Goal: Information Seeking & Learning: Find specific fact

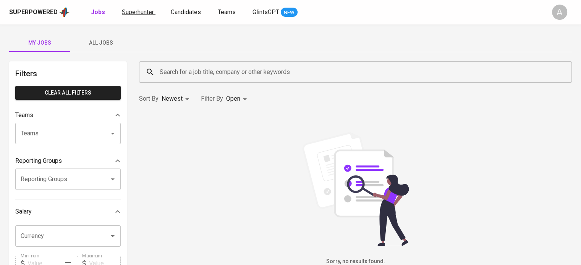
click at [133, 13] on span "Superhunter" at bounding box center [138, 11] width 32 height 7
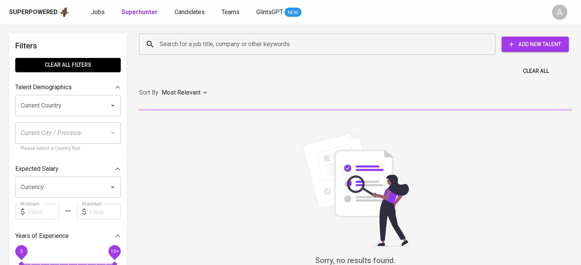
click at [194, 44] on input "Search for a job title, company or other keywords" at bounding box center [319, 44] width 323 height 15
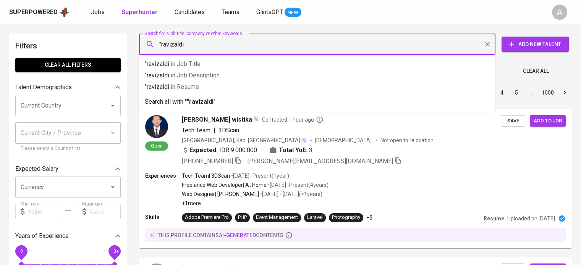
type input ""ravizaldi""
click at [199, 104] on b ""ravizaldi"" at bounding box center [201, 101] width 29 height 7
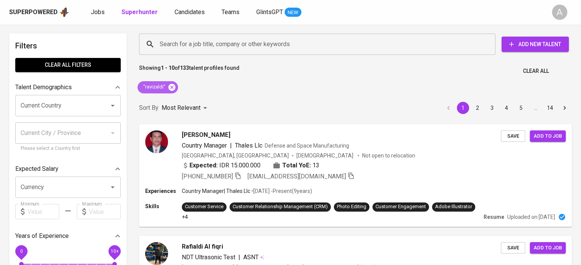
click at [170, 88] on icon at bounding box center [172, 87] width 8 height 8
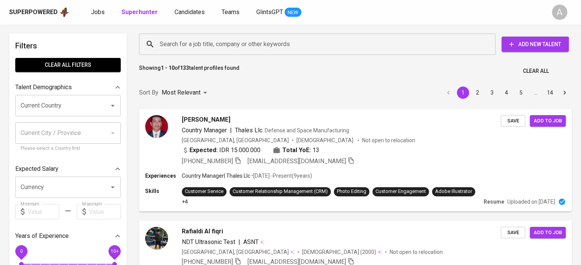
click at [188, 43] on input "Search for a job title, company or other keywords" at bounding box center [319, 44] width 323 height 15
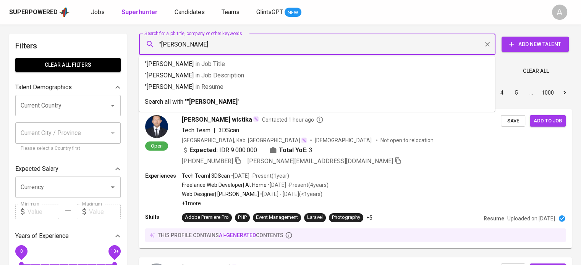
type input ""[PERSON_NAME]""
click at [222, 100] on b ""[PERSON_NAME]"" at bounding box center [213, 101] width 53 height 7
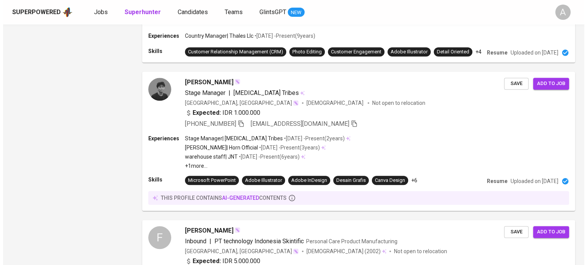
scroll to position [720, 0]
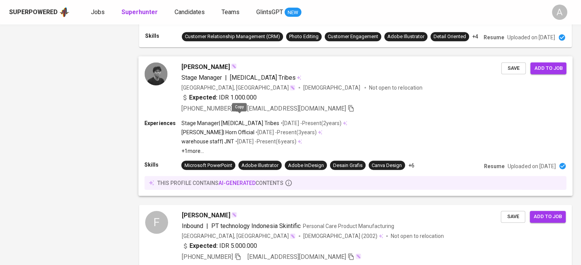
click at [237, 112] on icon "button" at bounding box center [237, 108] width 5 height 6
click at [513, 170] on p "Uploaded on [DATE]" at bounding box center [532, 166] width 48 height 8
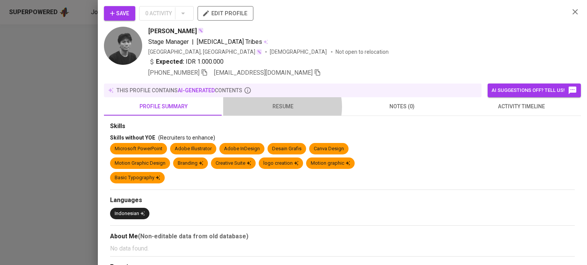
click at [280, 107] on span "resume" at bounding box center [283, 107] width 110 height 10
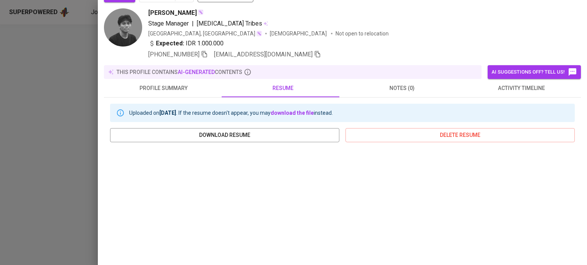
scroll to position [0, 0]
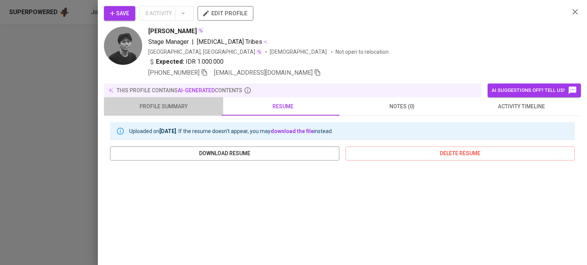
click at [179, 110] on span "profile summary" at bounding box center [163, 107] width 110 height 10
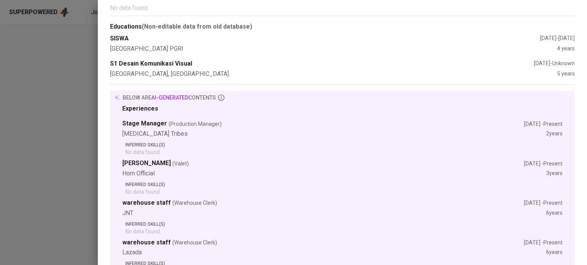
scroll to position [293, 0]
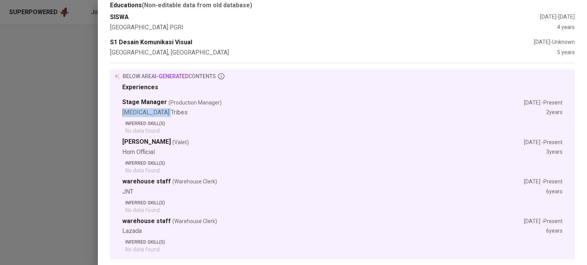
drag, startPoint x: 116, startPoint y: 112, endPoint x: 170, endPoint y: 114, distance: 53.5
click at [170, 114] on section "Experiences Stage Manager (Production Manager) [DATE] - Present [MEDICAL_DATA] …" at bounding box center [342, 168] width 458 height 170
drag, startPoint x: 121, startPoint y: 221, endPoint x: 166, endPoint y: 216, distance: 46.1
click at [166, 216] on section "Experiences Stage Manager (Production Manager) [DATE] - Present [MEDICAL_DATA] …" at bounding box center [342, 168] width 458 height 170
click at [153, 232] on div "Lazada" at bounding box center [334, 231] width 424 height 9
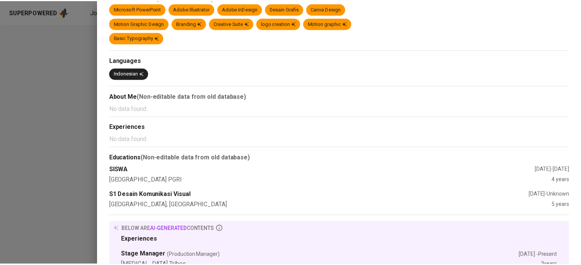
scroll to position [0, 0]
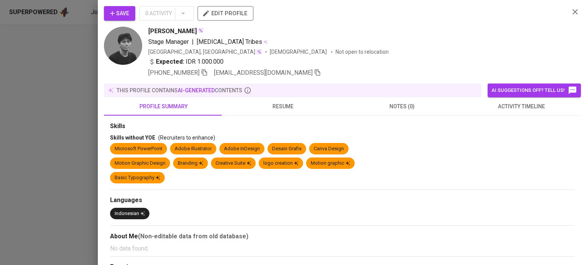
click at [49, 150] on div at bounding box center [293, 132] width 587 height 265
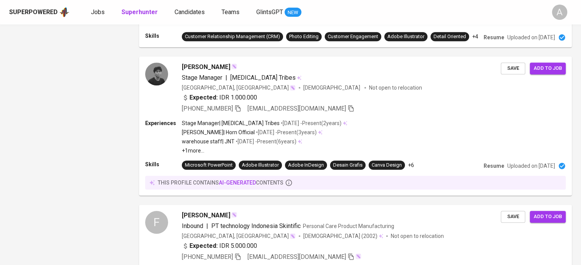
scroll to position [488, 0]
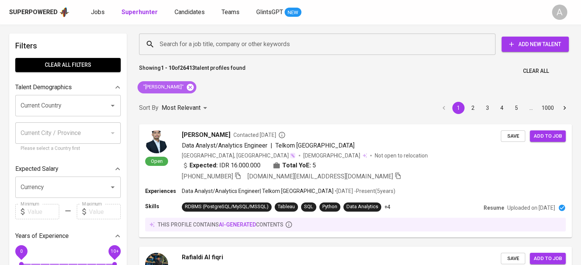
click at [187, 87] on icon at bounding box center [190, 87] width 7 height 7
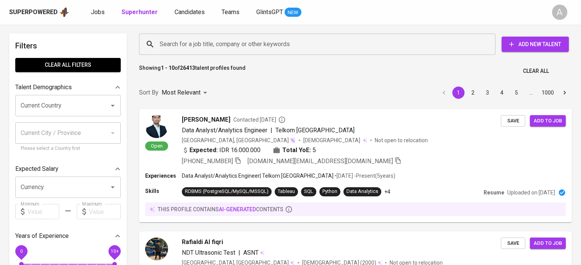
click at [208, 40] on input "Search for a job title, company or other keywords" at bounding box center [319, 44] width 323 height 15
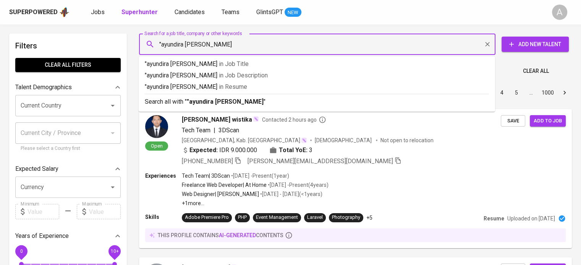
type input ""ayundira mayank""
click at [209, 98] on b ""ayundira mayank"" at bounding box center [226, 101] width 79 height 7
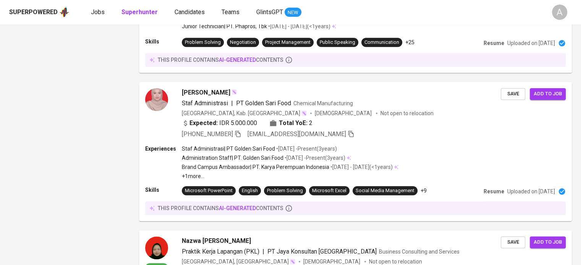
scroll to position [784, 0]
